Goal: Task Accomplishment & Management: Use online tool/utility

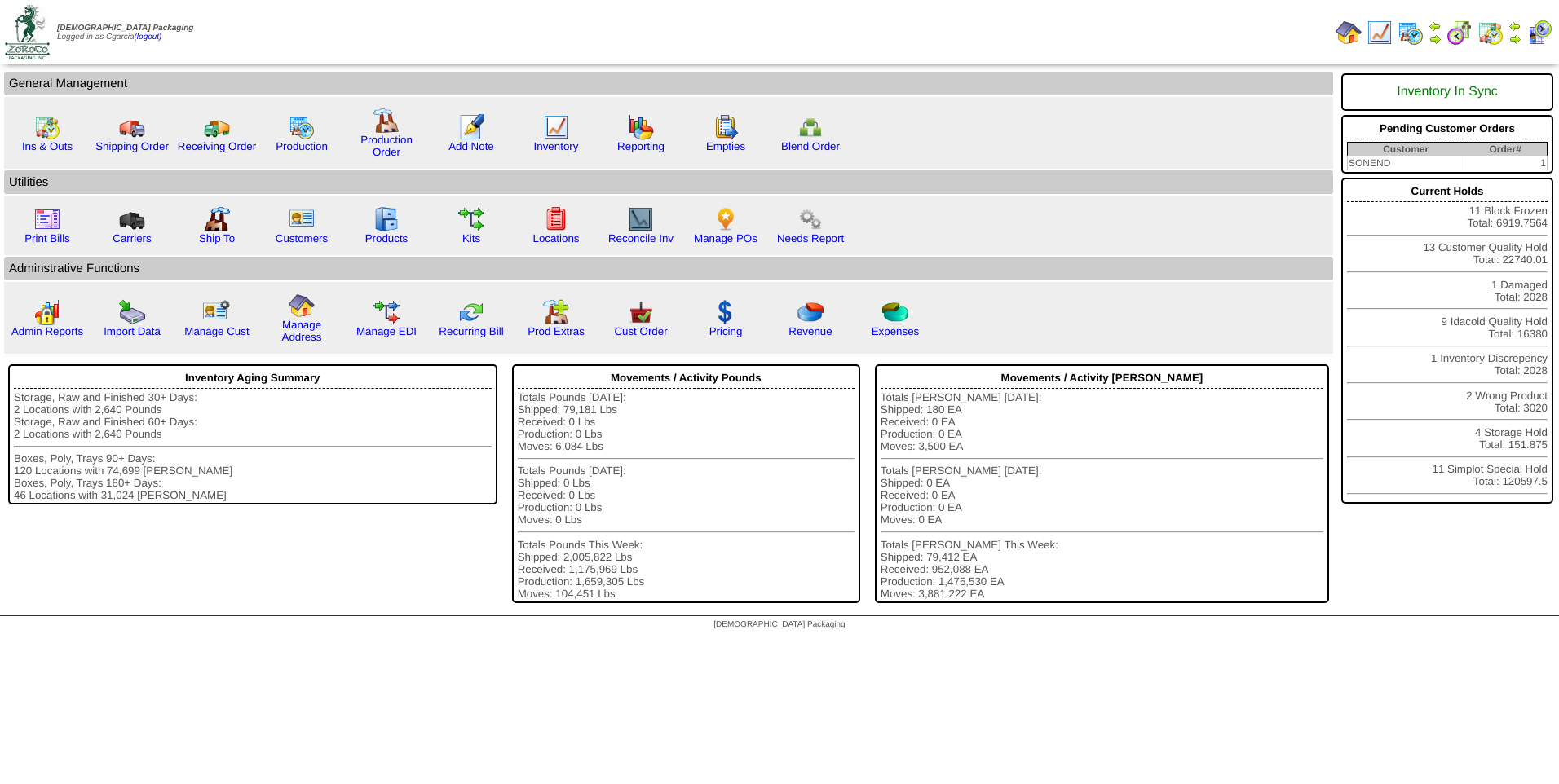
click at [546, 145] on link "Inventory" at bounding box center [556, 146] width 45 height 12
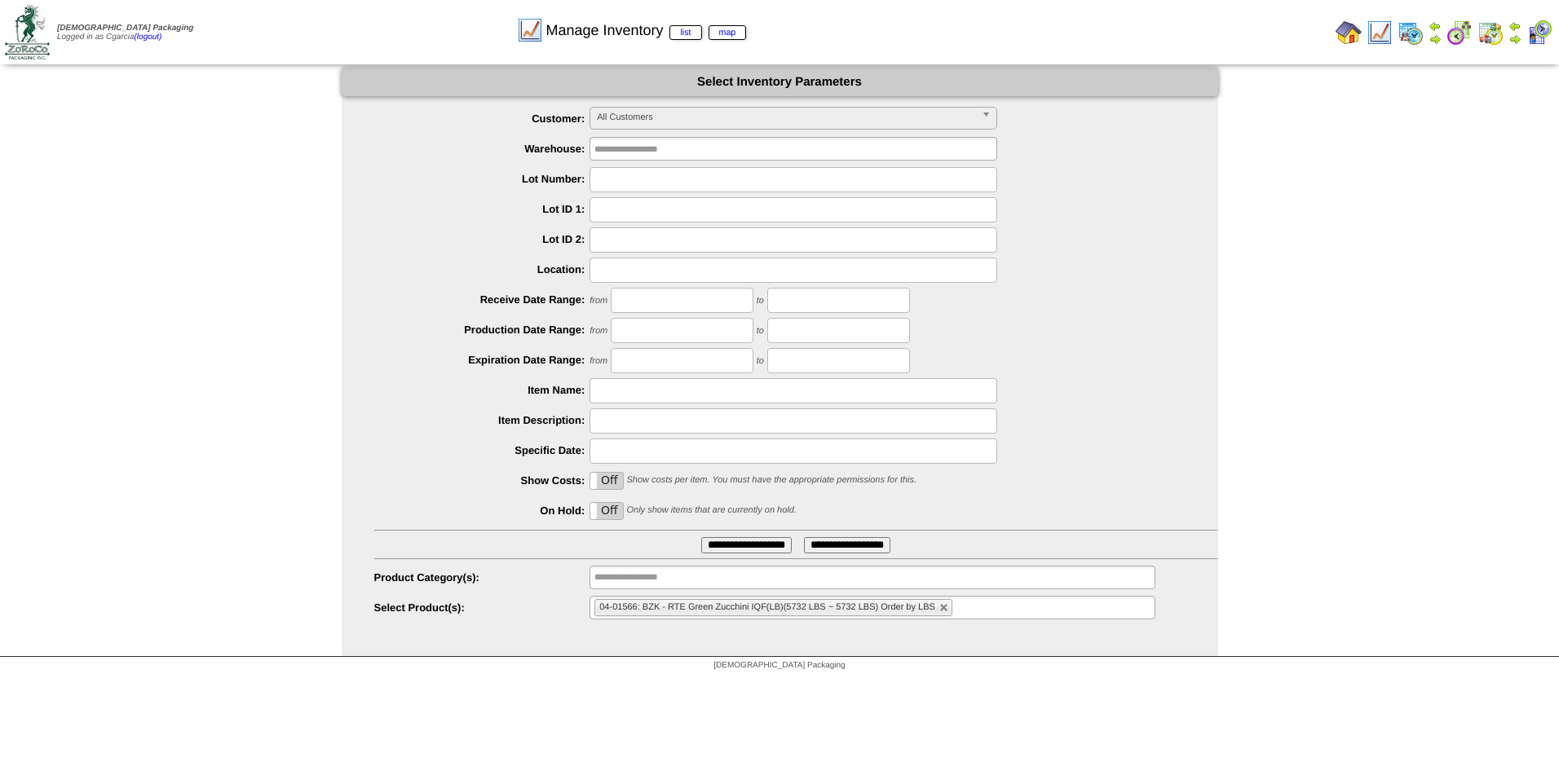
click at [942, 609] on link at bounding box center [945, 608] width 10 height 10
type input "**********"
